Goal: Check status: Check status

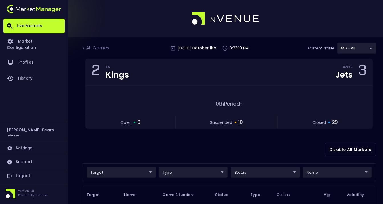
click at [104, 44] on div "< All Games" at bounding box center [96, 47] width 28 height 7
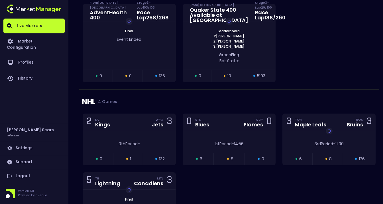
scroll to position [571, 0]
click at [251, 127] on div "Flames" at bounding box center [253, 124] width 19 height 5
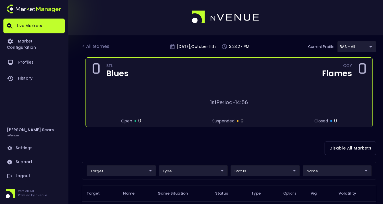
scroll to position [0, 0]
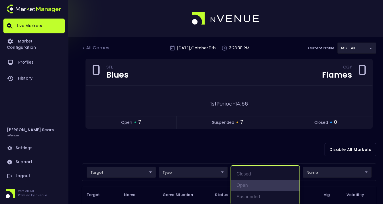
click at [248, 184] on li "open" at bounding box center [265, 185] width 69 height 11
type input "open"
click at [113, 148] on div at bounding box center [191, 102] width 383 height 204
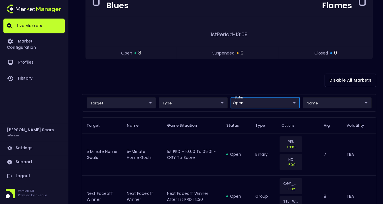
scroll to position [94, 0]
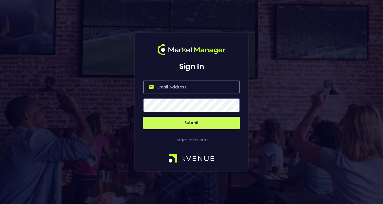
type input "[PERSON_NAME][EMAIL_ADDRESS][DOMAIN_NAME]"
click at [233, 105] on span at bounding box center [232, 105] width 5 height 5
click at [221, 124] on button "Submit" at bounding box center [191, 123] width 96 height 13
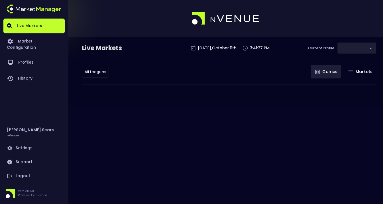
type input "0d810fa5-e353-4d9c-b11d-31f095cae871"
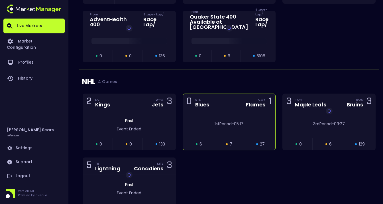
click at [200, 116] on div "1st Period - 05:17" at bounding box center [229, 124] width 93 height 27
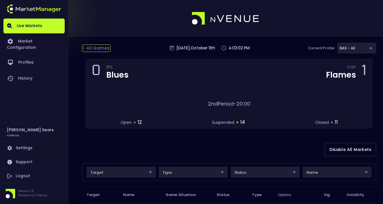
click at [96, 50] on div "< All Games" at bounding box center [96, 47] width 28 height 7
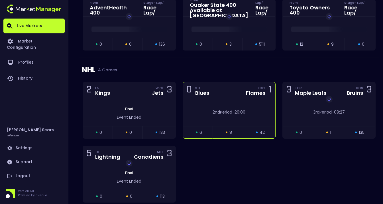
click at [238, 98] on div "0 STL Blues CGY Flames 1" at bounding box center [229, 90] width 93 height 17
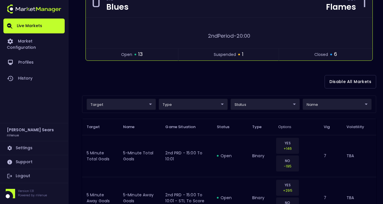
scroll to position [69, 0]
